Goal: Transaction & Acquisition: Purchase product/service

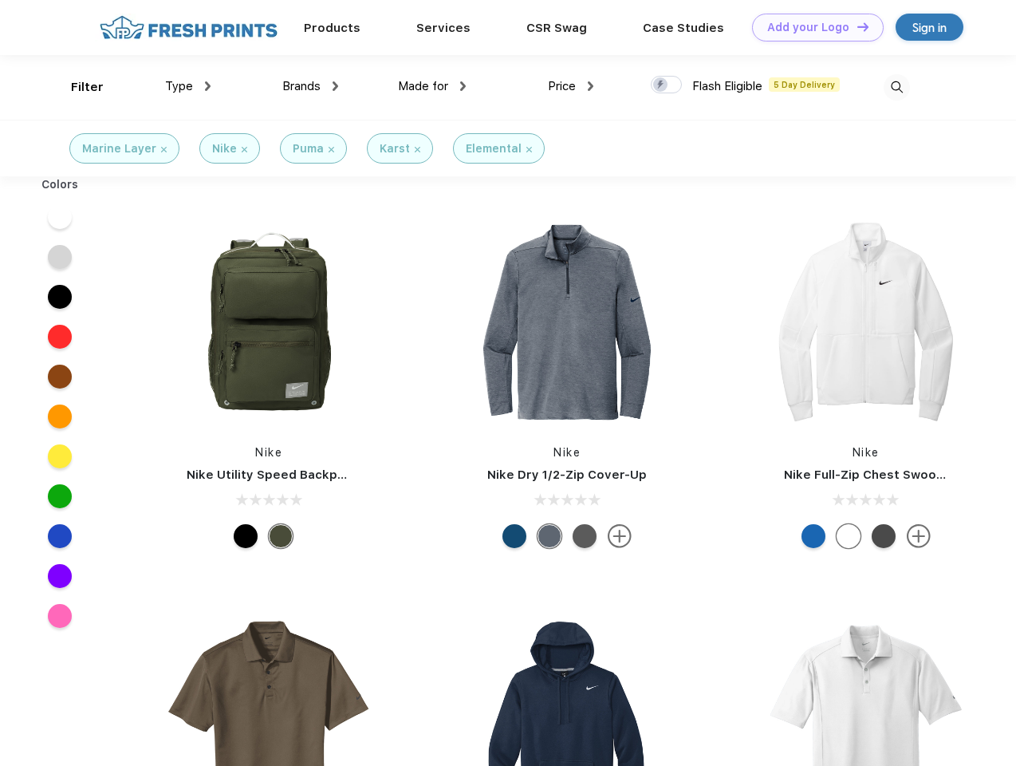
click at [812, 27] on link "Add your Logo Design Tool" at bounding box center [818, 28] width 132 height 28
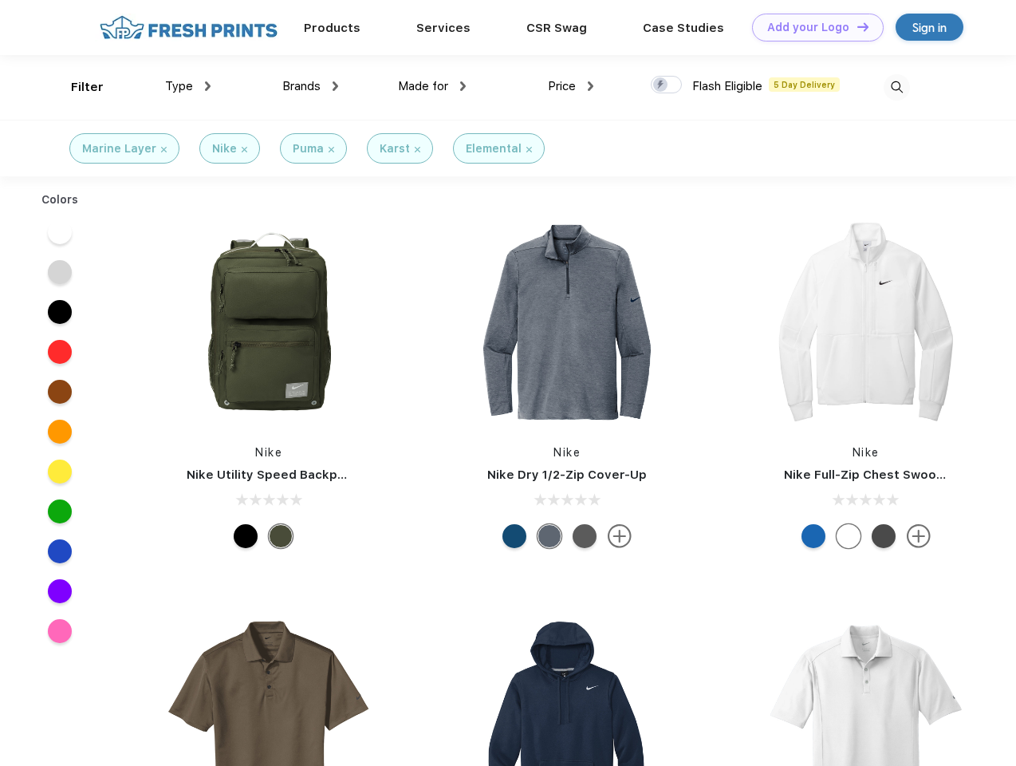
click at [0, 0] on div "Design Tool" at bounding box center [0, 0] width 0 height 0
click at [856, 26] on link "Add your Logo Design Tool" at bounding box center [818, 28] width 132 height 28
click at [77, 87] on div "Filter" at bounding box center [87, 87] width 33 height 18
click at [188, 86] on span "Type" at bounding box center [179, 86] width 28 height 14
click at [310, 86] on span "Brands" at bounding box center [301, 86] width 38 height 14
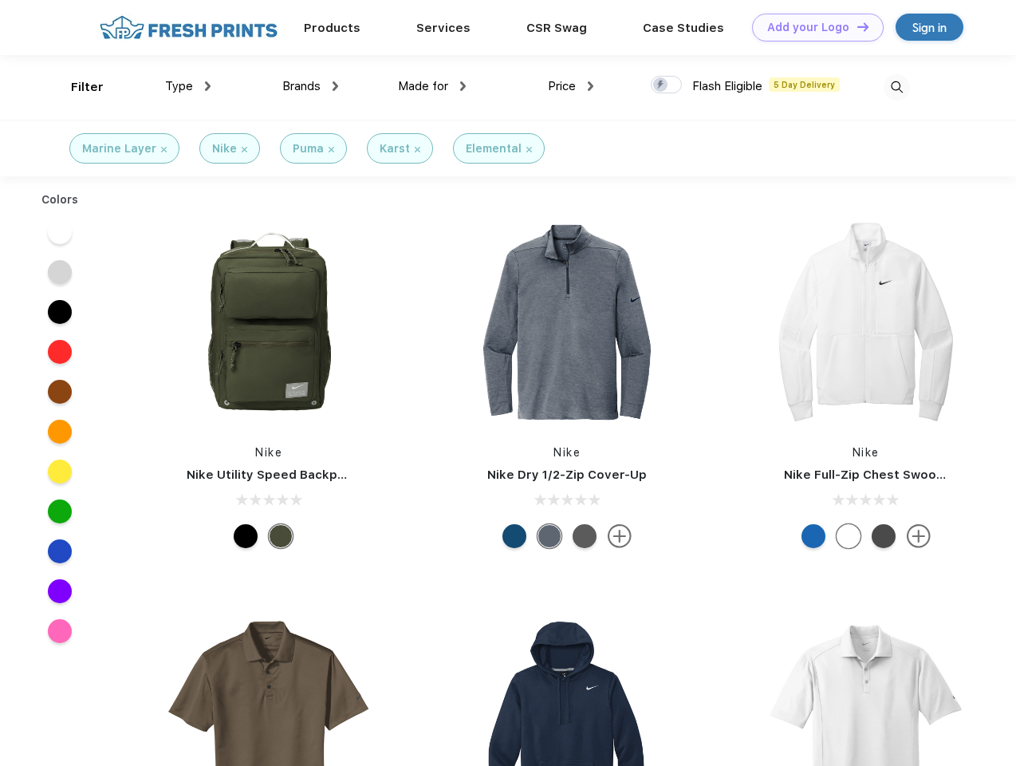
click at [432, 86] on span "Made for" at bounding box center [423, 86] width 50 height 14
click at [571, 86] on span "Price" at bounding box center [562, 86] width 28 height 14
click at [667, 85] on div at bounding box center [666, 85] width 31 height 18
click at [661, 85] on input "checkbox" at bounding box center [656, 80] width 10 height 10
click at [896, 87] on img at bounding box center [897, 87] width 26 height 26
